Goal: Transaction & Acquisition: Purchase product/service

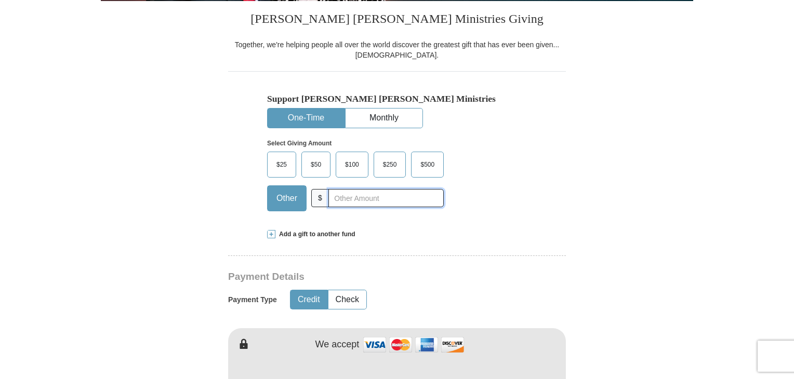
click at [344, 195] on input "text" at bounding box center [386, 198] width 115 height 18
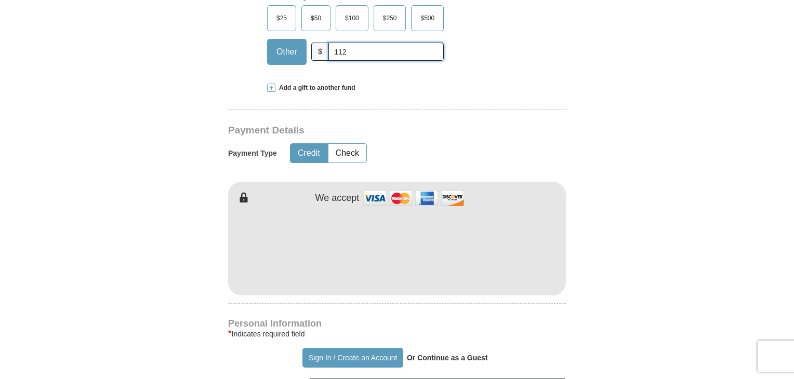
scroll to position [461, 0]
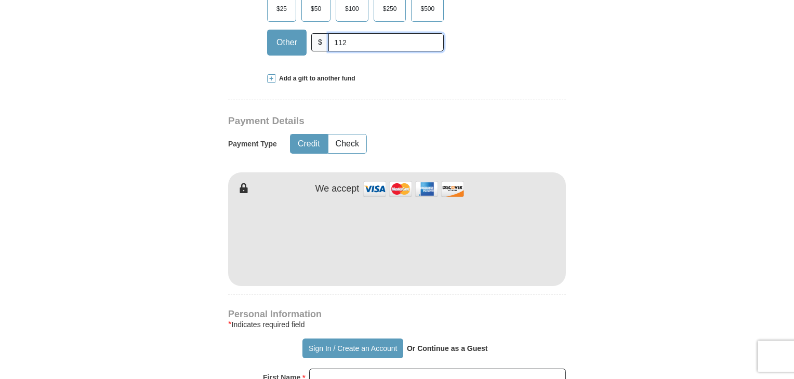
type input "112"
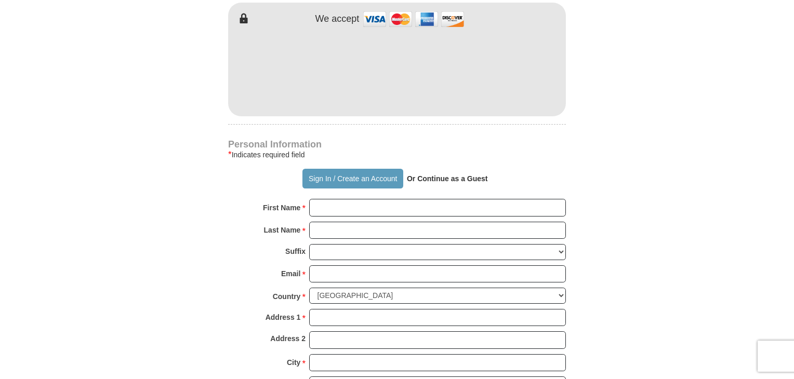
scroll to position [669, 0]
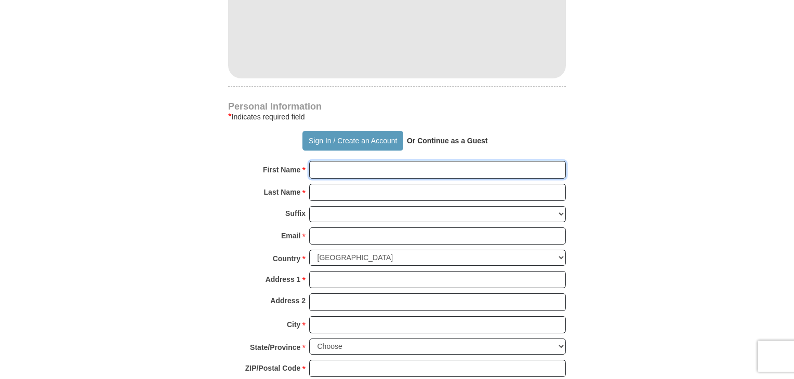
click at [339, 169] on input "First Name *" at bounding box center [437, 170] width 257 height 18
type input "v"
type input "[PERSON_NAME]"
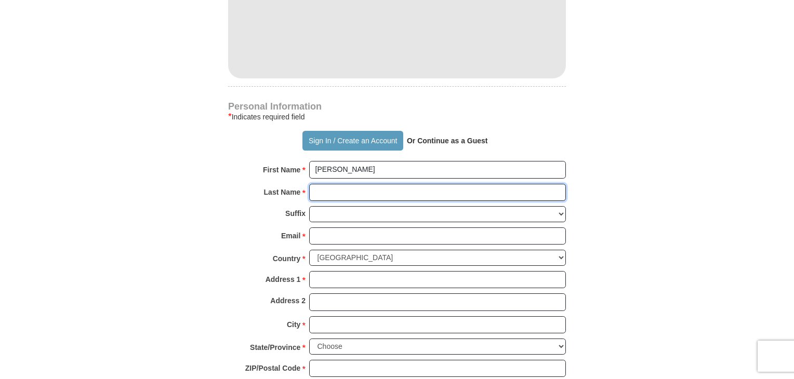
click at [340, 187] on input "Last Name *" at bounding box center [437, 193] width 257 height 18
type input "Narayan"
click at [336, 213] on select "[PERSON_NAME] I II III IV V VI" at bounding box center [437, 214] width 257 height 16
select select "Sr"
click at [309, 206] on select "[PERSON_NAME] I II III IV V VI" at bounding box center [437, 214] width 257 height 16
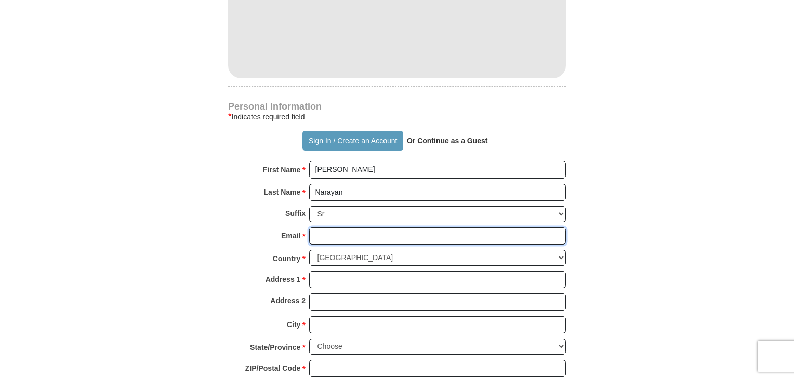
click at [329, 229] on input "Email *" at bounding box center [437, 237] width 257 height 18
type input "[EMAIL_ADDRESS][DOMAIN_NAME]"
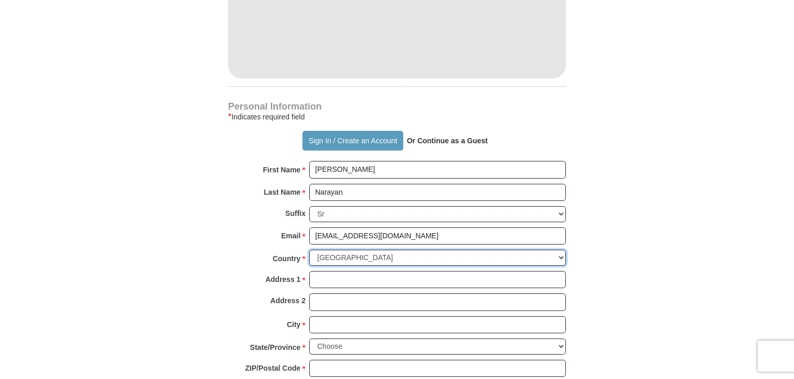
select select "IN"
type input "[STREET_ADDRESS][PERSON_NAME],"
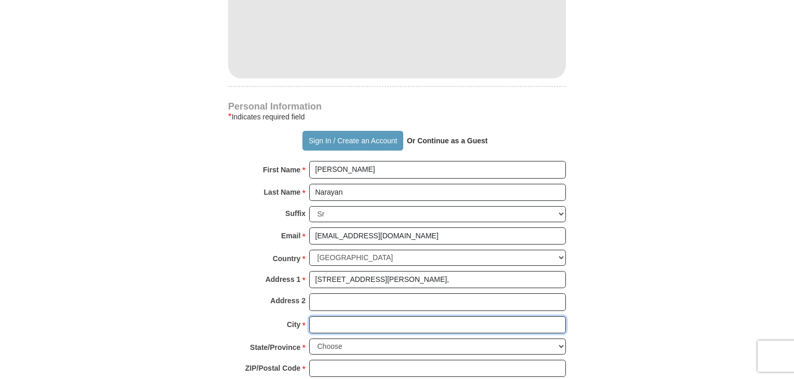
type input "[GEOGRAPHIC_DATA]"
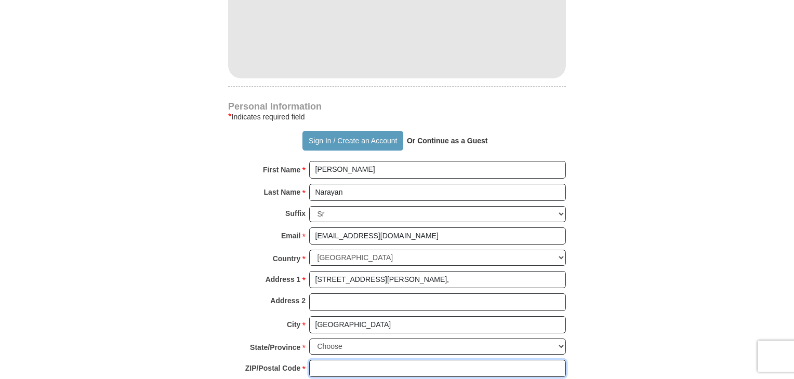
type input "560006"
type input "09820472887"
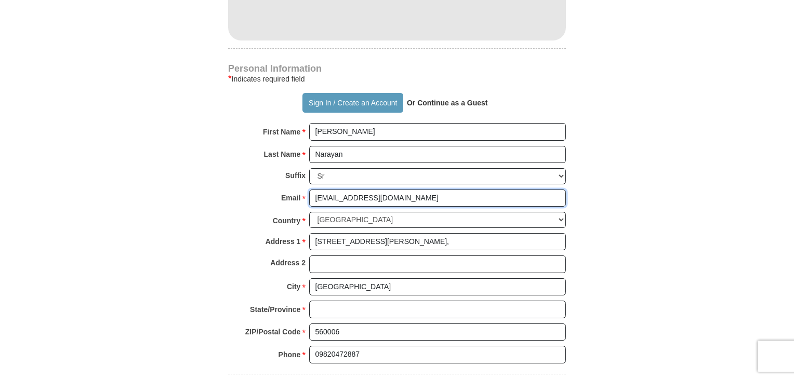
scroll to position [825, 0]
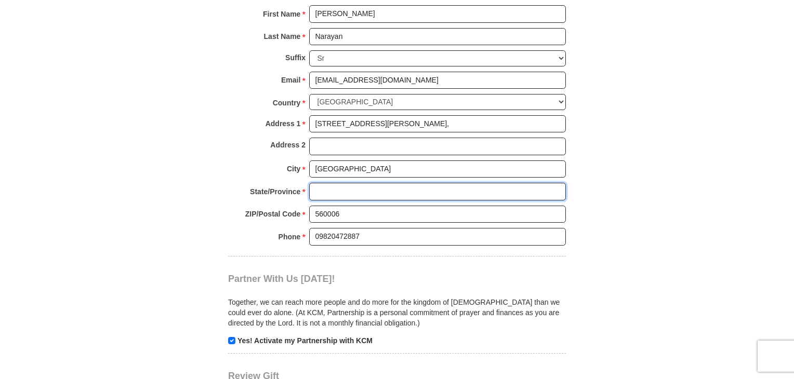
click at [337, 190] on input "State/Province *" at bounding box center [437, 192] width 257 height 18
type input "[GEOGRAPHIC_DATA]"
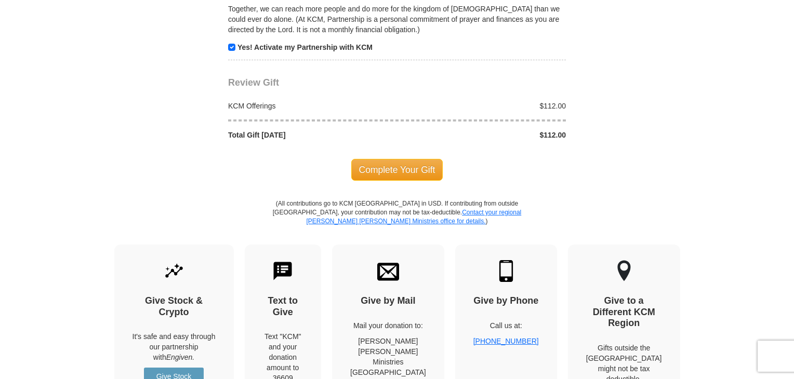
scroll to position [1137, 0]
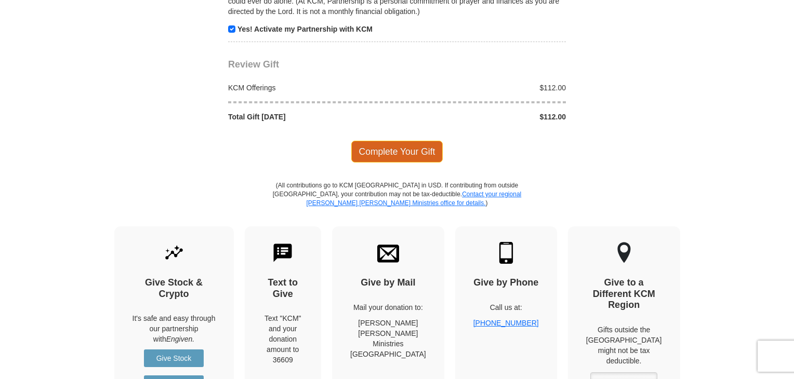
click at [422, 150] on span "Complete Your Gift" at bounding box center [397, 152] width 92 height 22
